Goal: Task Accomplishment & Management: Manage account settings

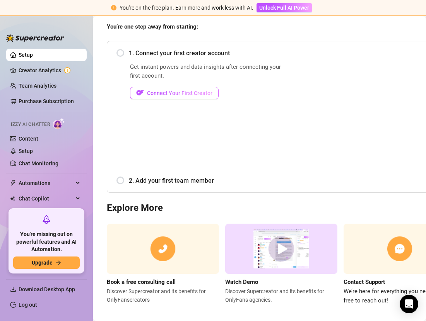
scroll to position [74, 0]
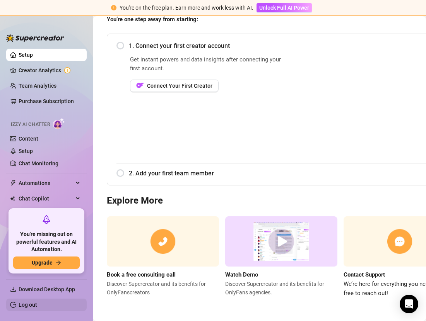
click at [32, 306] on link "Log out" at bounding box center [28, 305] width 19 height 6
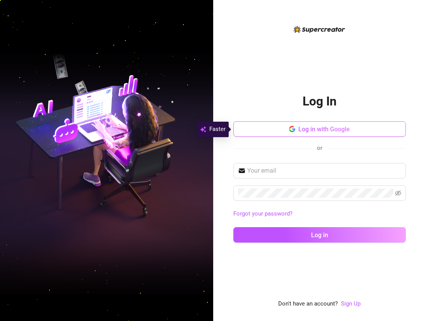
click at [306, 126] on span "Log in with Google" at bounding box center [323, 129] width 51 height 7
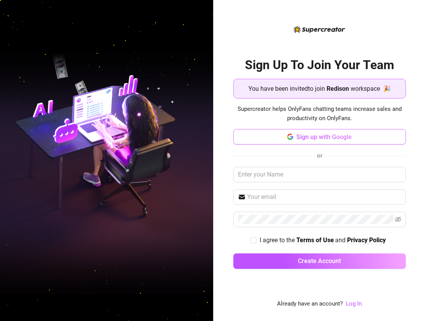
click at [314, 142] on button "Sign up with Google" at bounding box center [319, 136] width 172 height 15
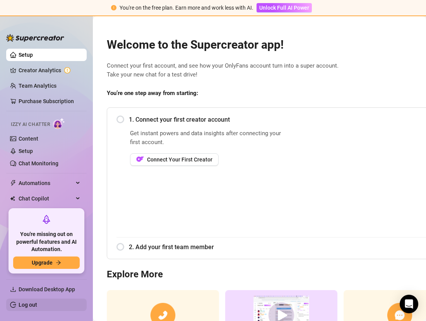
click at [36, 306] on link "Log out" at bounding box center [28, 305] width 19 height 6
